Goal: Navigation & Orientation: Find specific page/section

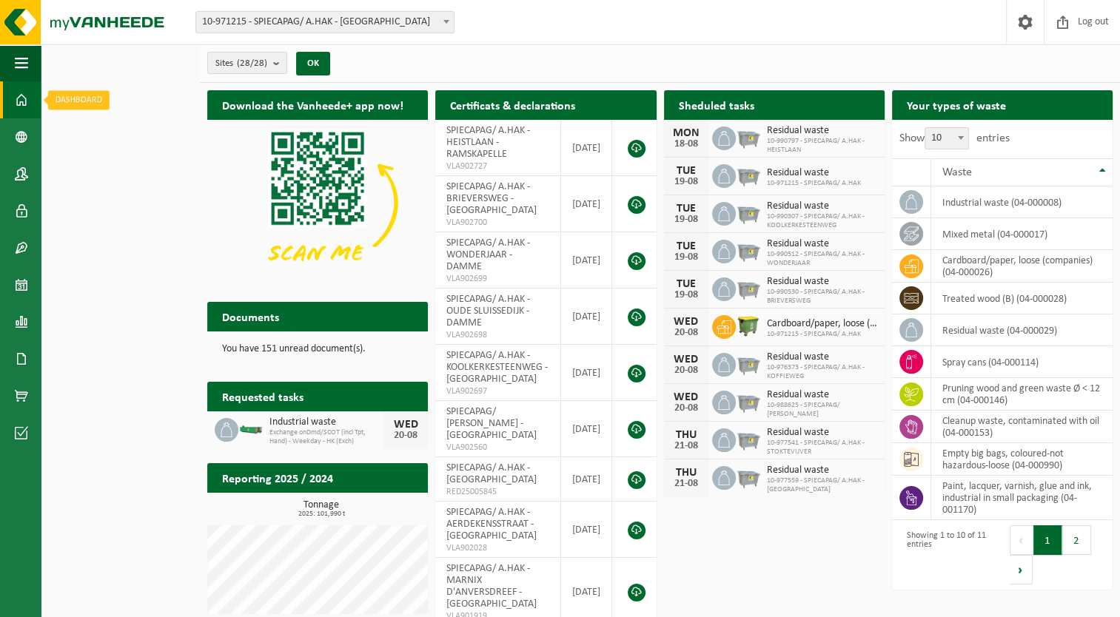
click at [18, 93] on span at bounding box center [21, 99] width 13 height 37
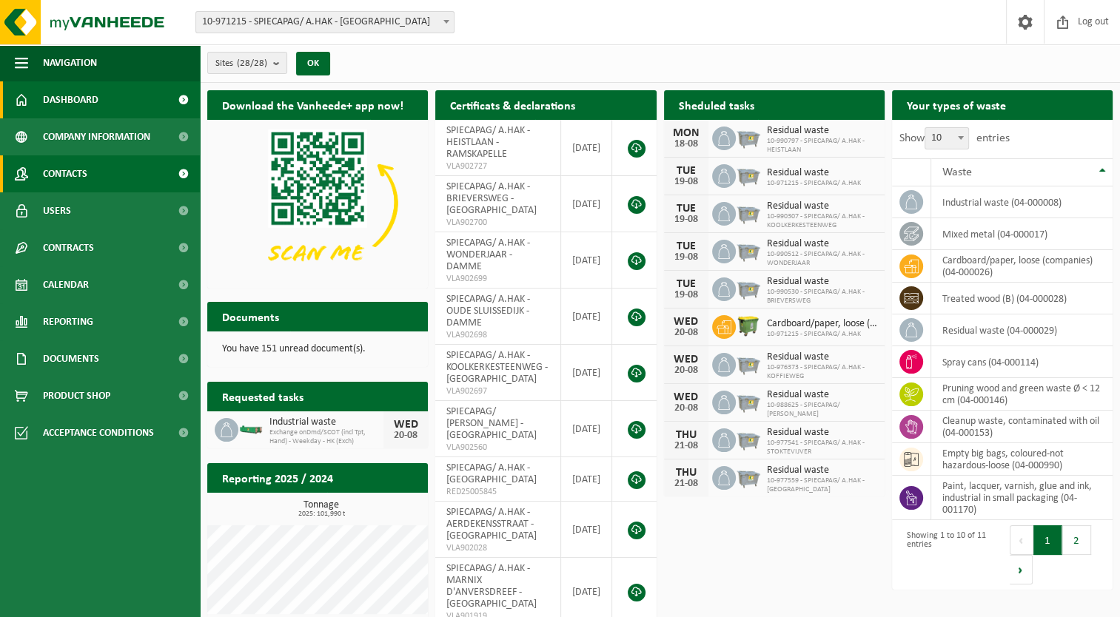
click at [47, 172] on span "Contacts" at bounding box center [65, 173] width 44 height 37
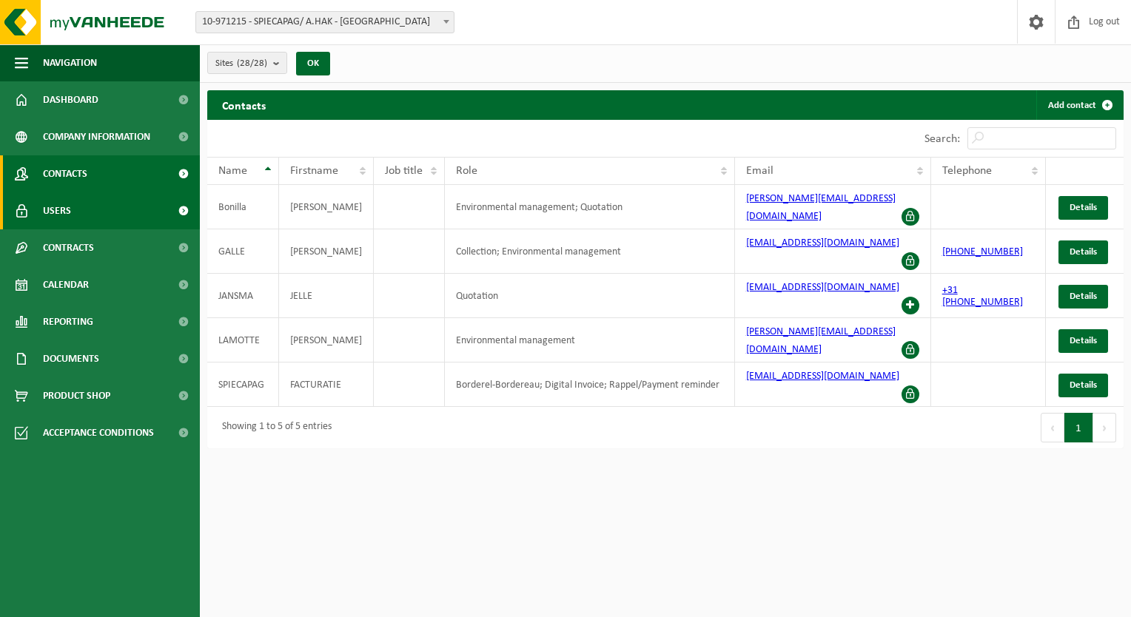
click at [83, 204] on link "Users" at bounding box center [100, 210] width 200 height 37
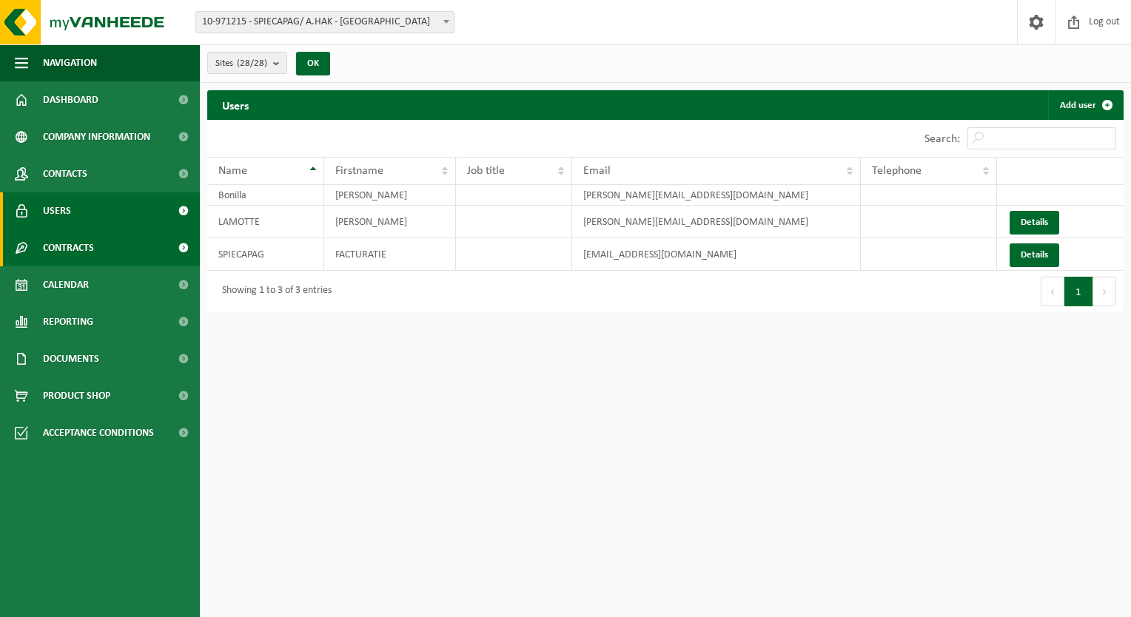
click at [102, 249] on link "Contracts" at bounding box center [100, 247] width 200 height 37
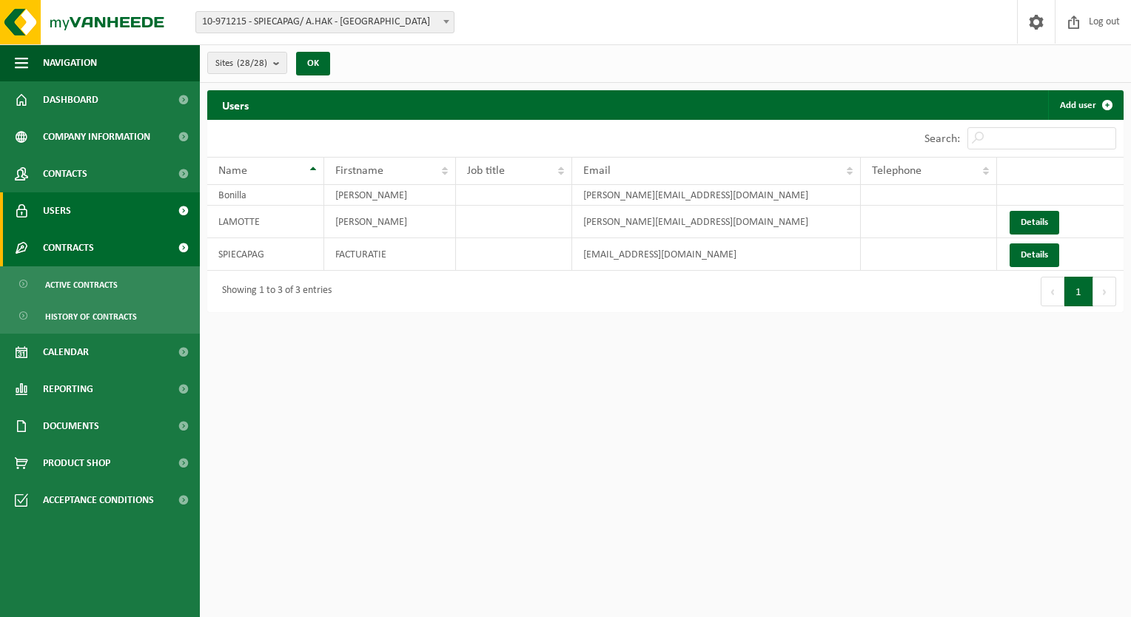
click at [107, 258] on link "Contracts" at bounding box center [100, 247] width 200 height 37
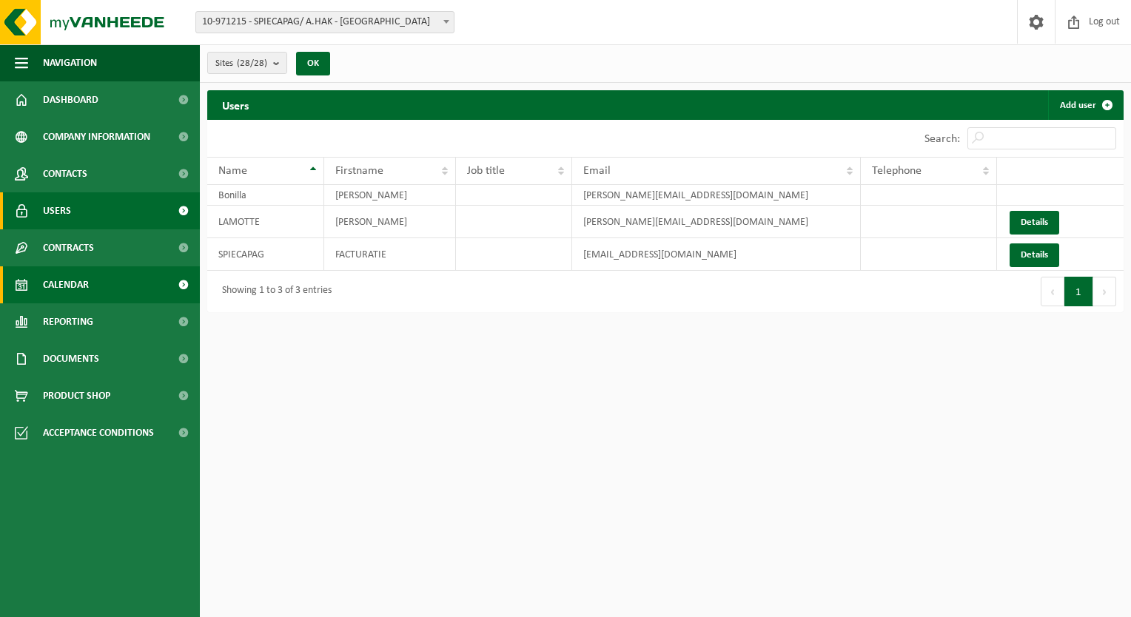
click at [101, 289] on link "Calendar" at bounding box center [100, 284] width 200 height 37
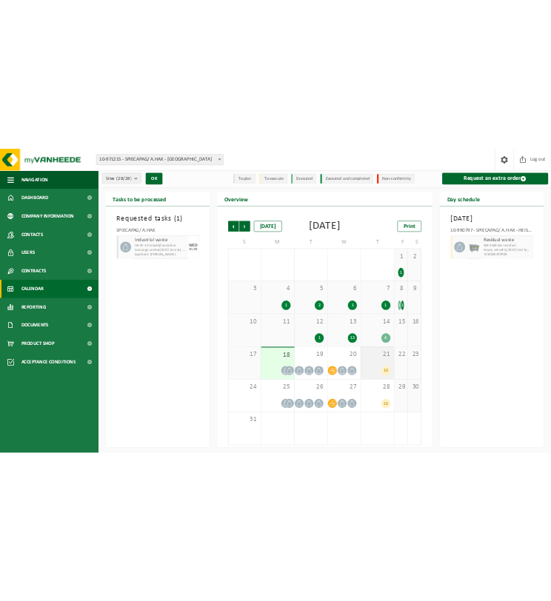
scroll to position [24, 0]
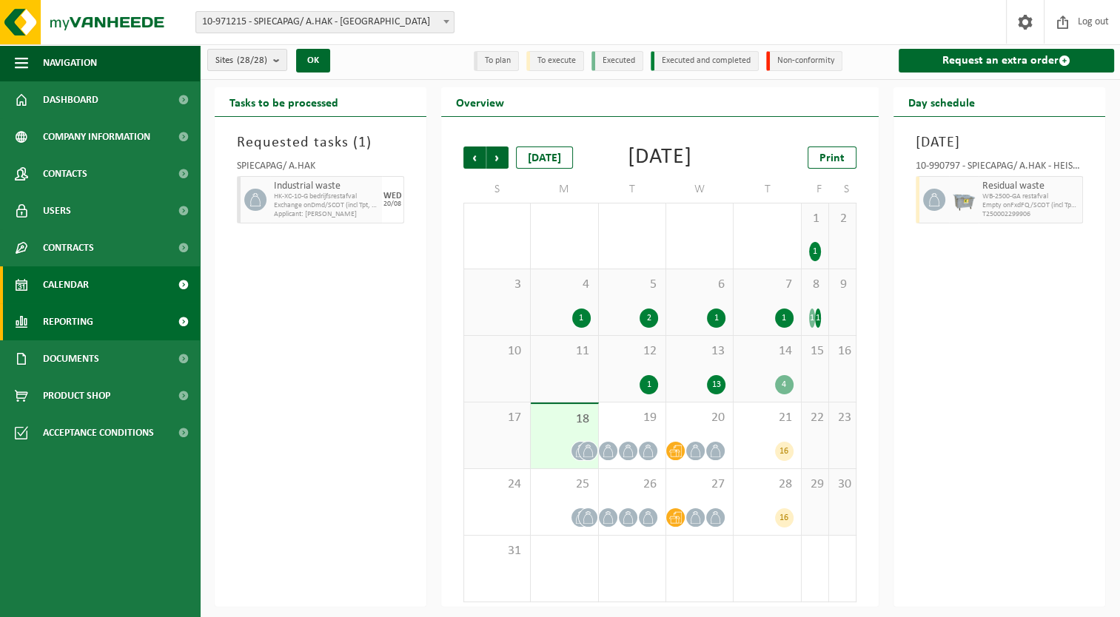
click at [84, 321] on span "Reporting" at bounding box center [68, 321] width 50 height 37
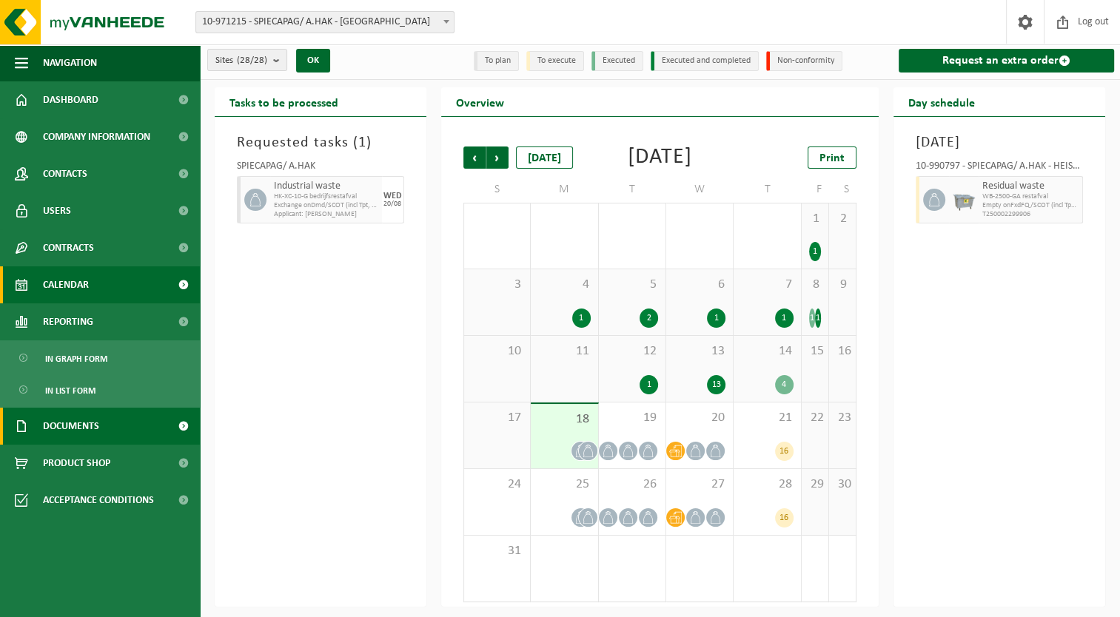
click at [92, 422] on span "Documents" at bounding box center [71, 426] width 56 height 37
